Goal: Task Accomplishment & Management: Manage account settings

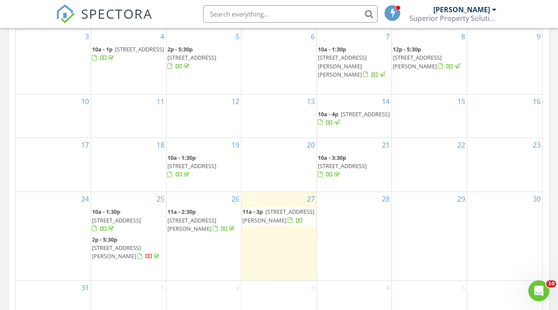
scroll to position [509, 0]
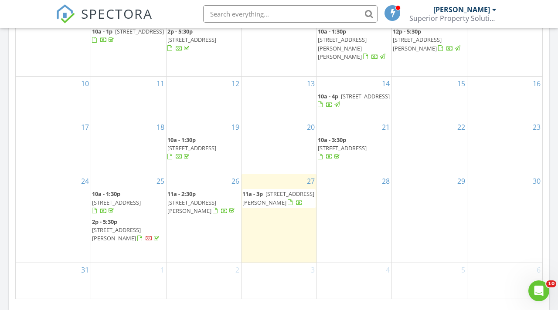
click at [271, 205] on span "[STREET_ADDRESS][PERSON_NAME]" at bounding box center [278, 198] width 72 height 16
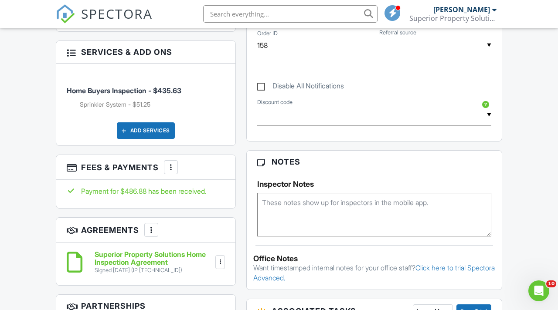
scroll to position [482, 0]
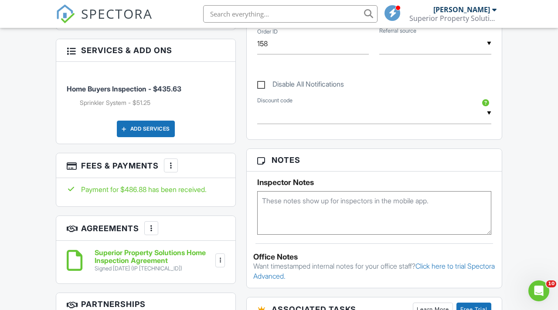
click at [168, 170] on div at bounding box center [170, 165] width 9 height 9
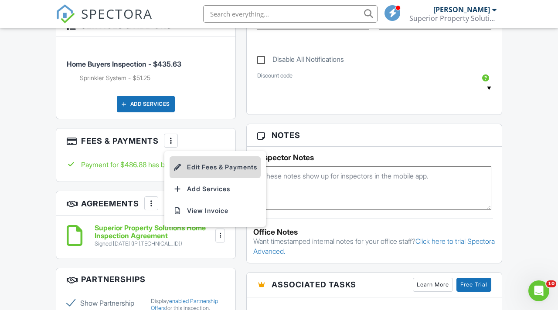
scroll to position [509, 0]
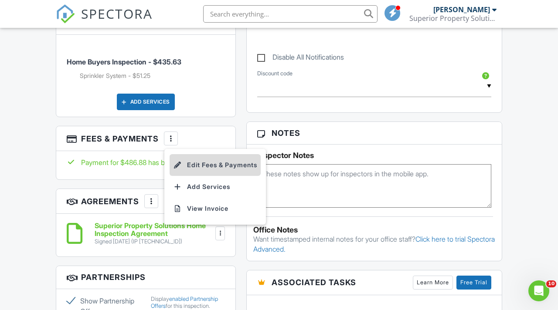
click at [229, 176] on li "Edit Fees & Payments" at bounding box center [214, 165] width 91 height 22
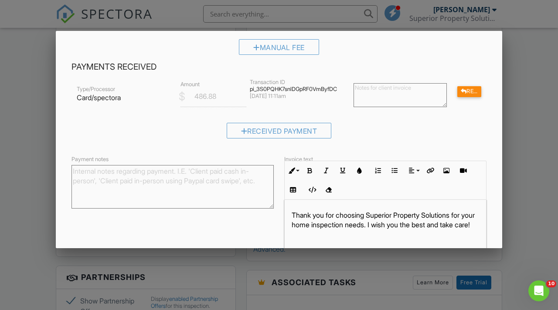
scroll to position [189, 0]
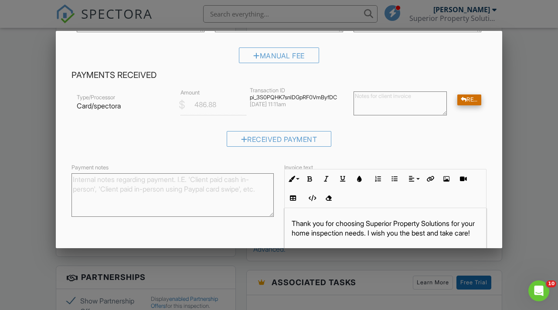
click at [468, 99] on div "Refund" at bounding box center [469, 100] width 24 height 11
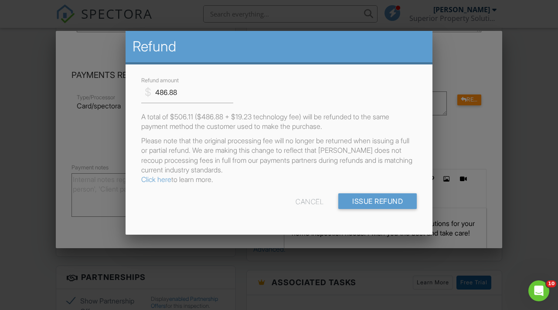
scroll to position [0, 0]
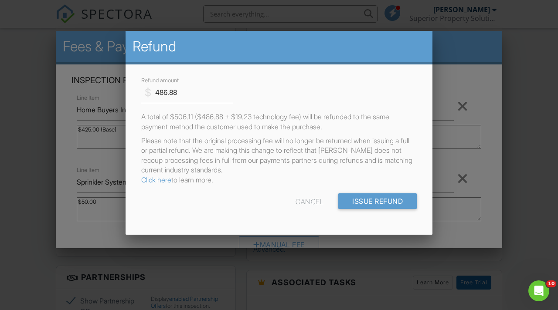
click at [307, 202] on div "Cancel" at bounding box center [309, 201] width 28 height 16
click at [453, 79] on div at bounding box center [279, 150] width 558 height 388
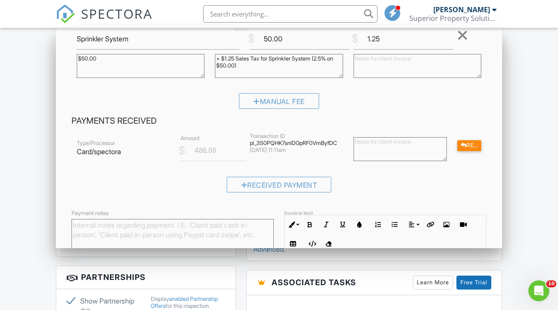
scroll to position [140, 0]
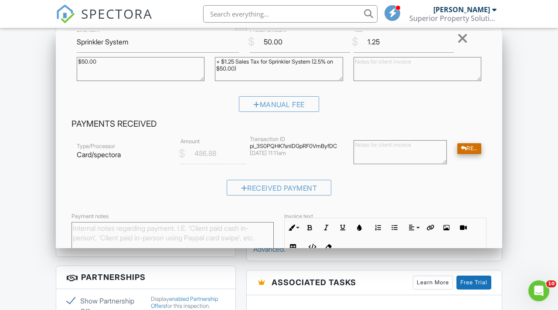
click at [472, 149] on div "Refund" at bounding box center [469, 148] width 24 height 11
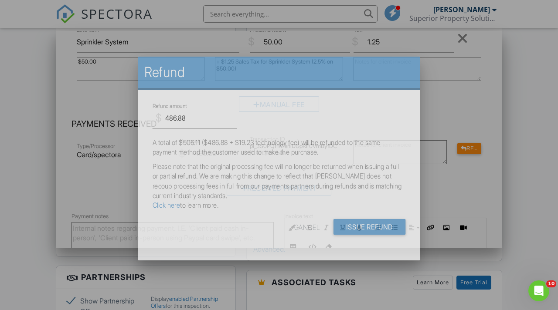
scroll to position [0, 0]
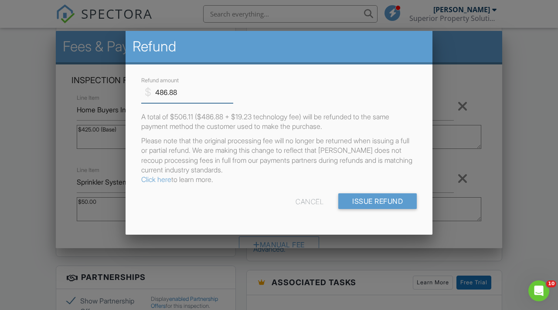
drag, startPoint x: 183, startPoint y: 92, endPoint x: 154, endPoint y: 91, distance: 29.7
click at [154, 91] on input "486.88" at bounding box center [187, 92] width 92 height 21
click at [298, 105] on form "$ Refund amount 51.25 A total of $506.11 ($486.88 + $19.23 technology fee) will…" at bounding box center [279, 145] width 286 height 141
drag, startPoint x: 173, startPoint y: 94, endPoint x: 142, endPoint y: 92, distance: 31.0
click at [142, 92] on input "51.25" at bounding box center [187, 92] width 92 height 21
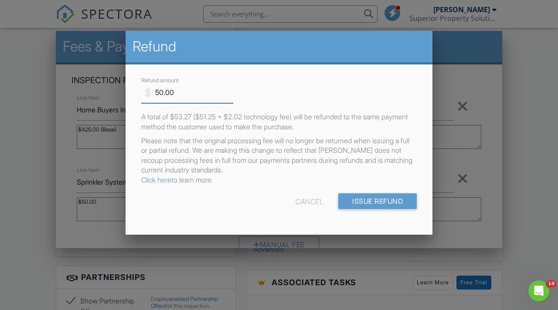
type input "50.00"
click at [272, 120] on p "A total of $51.98 ($50.00 + $1.98 technology fee) will be refunded to the same …" at bounding box center [278, 122] width 275 height 20
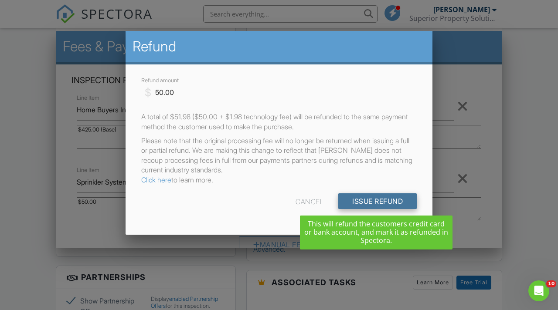
click at [359, 202] on input "Issue Refund" at bounding box center [377, 201] width 78 height 16
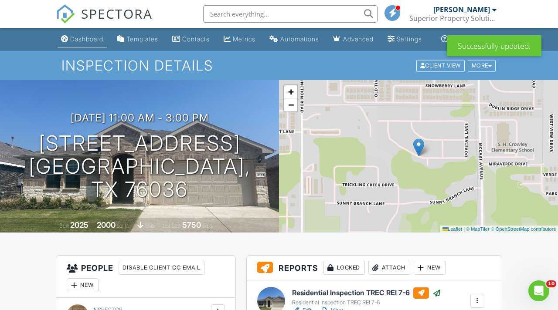
click at [87, 43] on div "Dashboard" at bounding box center [86, 38] width 33 height 7
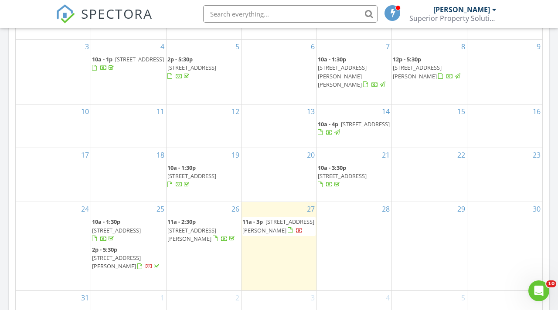
scroll to position [495, 0]
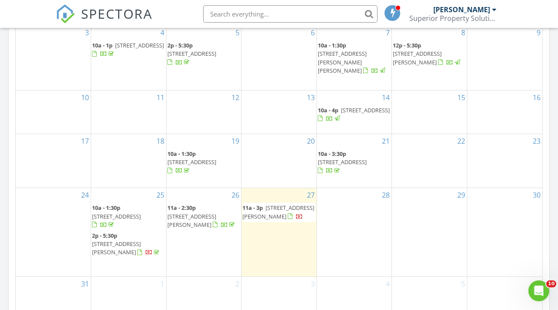
click at [270, 216] on span "4116 Crooked Bnd Dr, Crowley 76036" at bounding box center [278, 212] width 72 height 16
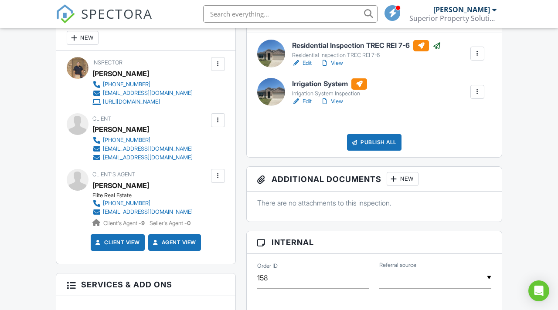
click at [476, 96] on div at bounding box center [477, 92] width 9 height 9
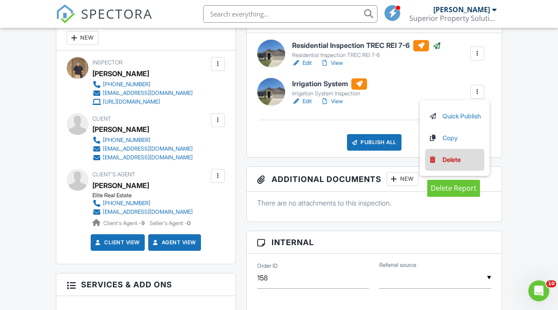
click at [450, 165] on div "Delete" at bounding box center [451, 160] width 18 height 10
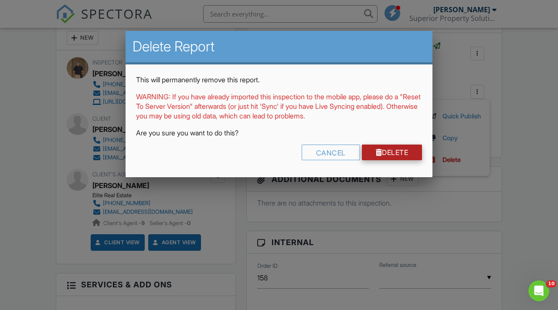
click at [376, 152] on div at bounding box center [379, 152] width 7 height 7
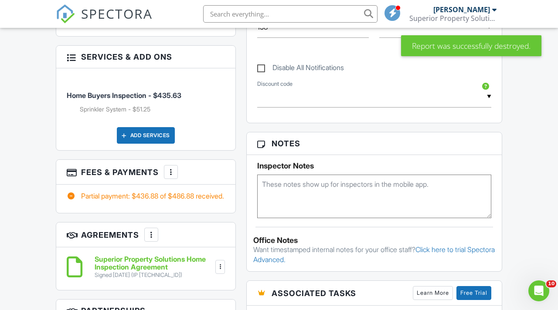
scroll to position [478, 0]
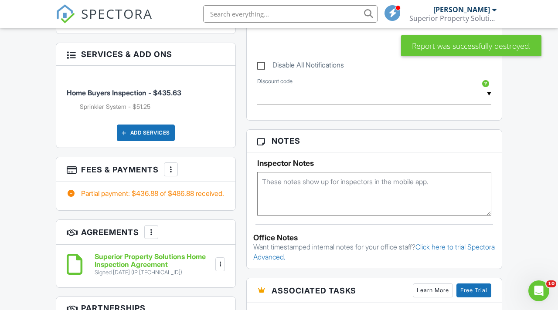
click at [207, 66] on h3 "Services & Add ons" at bounding box center [145, 54] width 179 height 23
click at [71, 58] on div at bounding box center [71, 54] width 9 height 9
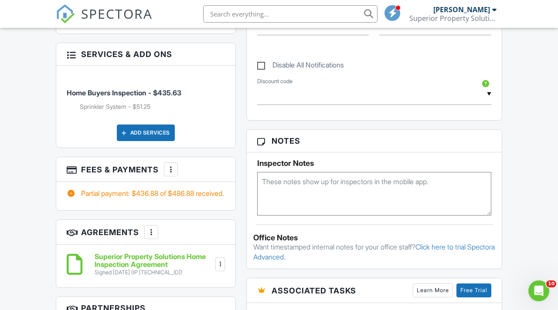
click at [152, 97] on span "Home Buyers Inspection - $435.63" at bounding box center [124, 92] width 115 height 9
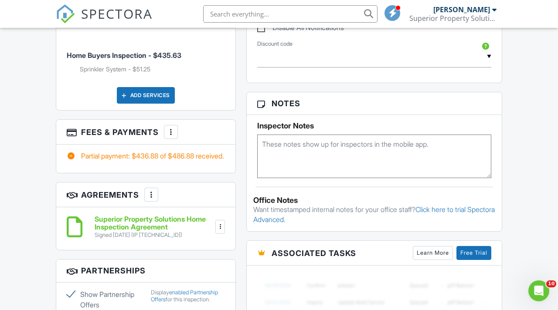
scroll to position [512, 0]
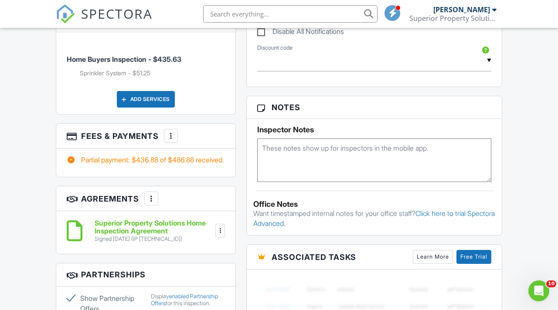
click at [147, 108] on div "Add Services" at bounding box center [146, 99] width 58 height 17
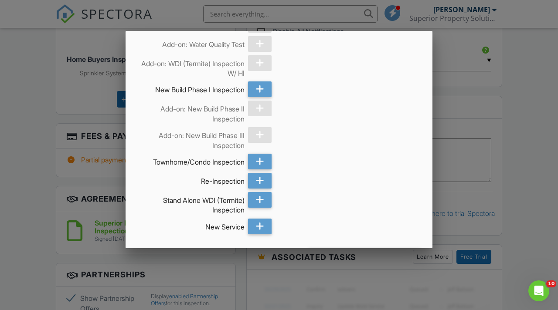
scroll to position [488, 0]
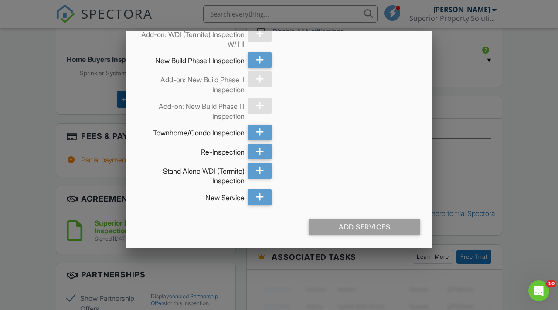
click at [43, 136] on div at bounding box center [279, 150] width 558 height 388
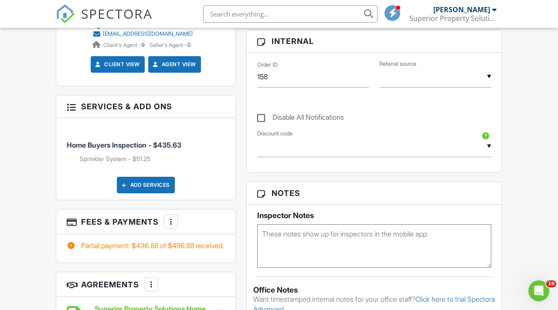
scroll to position [434, 0]
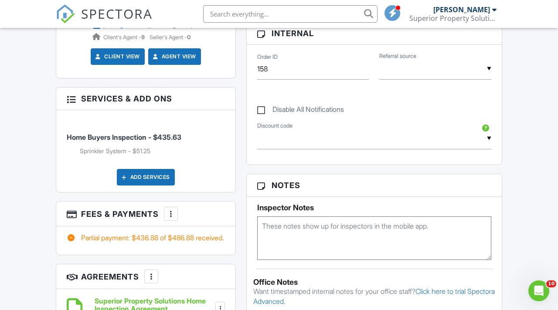
click at [70, 103] on div at bounding box center [71, 98] width 9 height 9
click at [156, 110] on h3 "Services & Add ons" at bounding box center [145, 99] width 179 height 23
click at [163, 142] on span "Home Buyers Inspection - $435.63" at bounding box center [124, 137] width 115 height 9
click at [129, 156] on li "Sprinkler System - $51.25" at bounding box center [152, 151] width 145 height 9
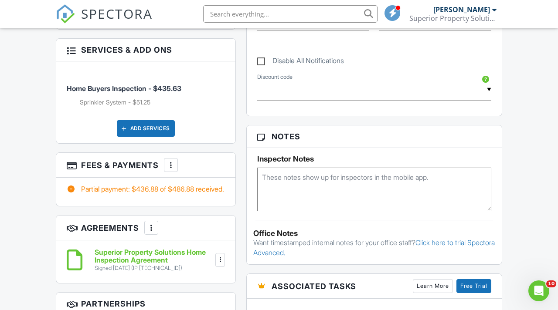
scroll to position [537, 0]
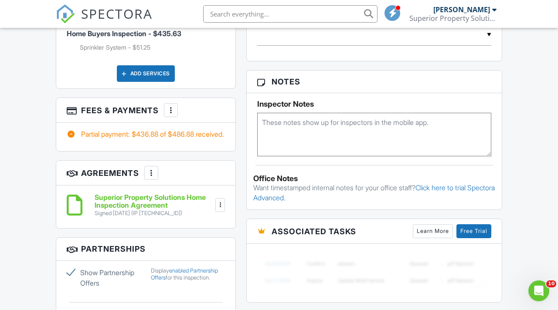
click at [169, 115] on div at bounding box center [170, 110] width 9 height 9
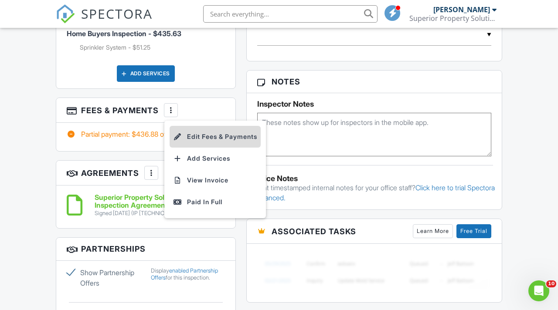
click at [213, 148] on li "Edit Fees & Payments" at bounding box center [214, 137] width 91 height 22
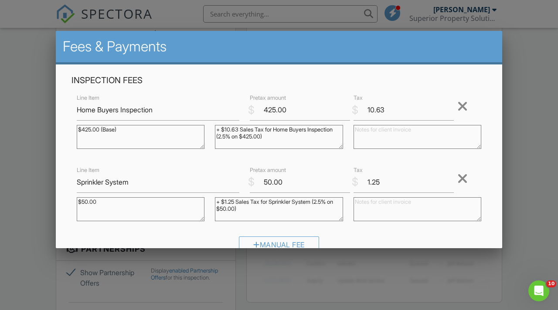
click at [459, 181] on div at bounding box center [462, 179] width 10 height 14
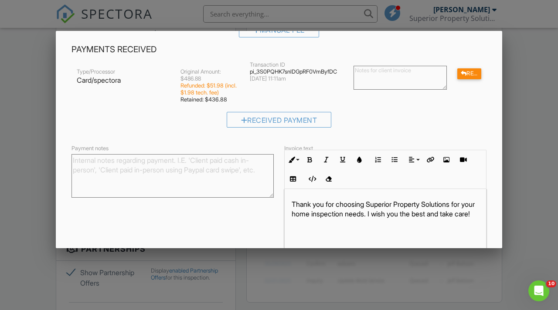
scroll to position [191, 0]
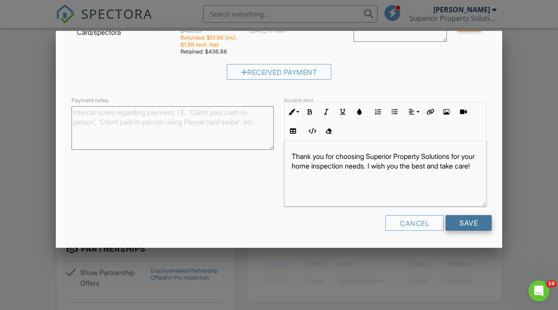
click at [465, 226] on input "Save" at bounding box center [468, 223] width 46 height 16
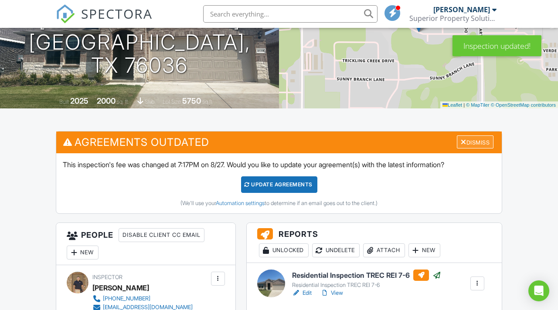
click at [476, 149] on div "Dismiss" at bounding box center [475, 143] width 37 height 14
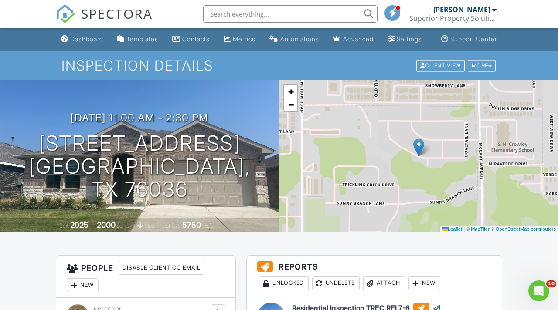
click at [83, 43] on div "Dashboard" at bounding box center [86, 38] width 33 height 7
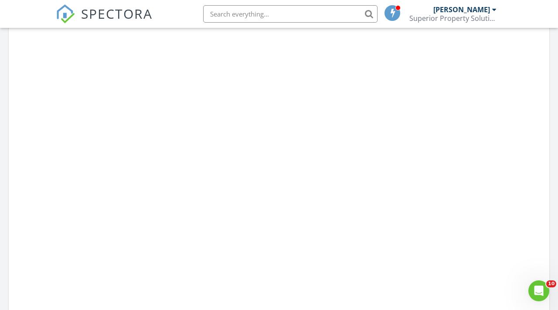
scroll to position [559, 0]
